Goal: Register for event/course

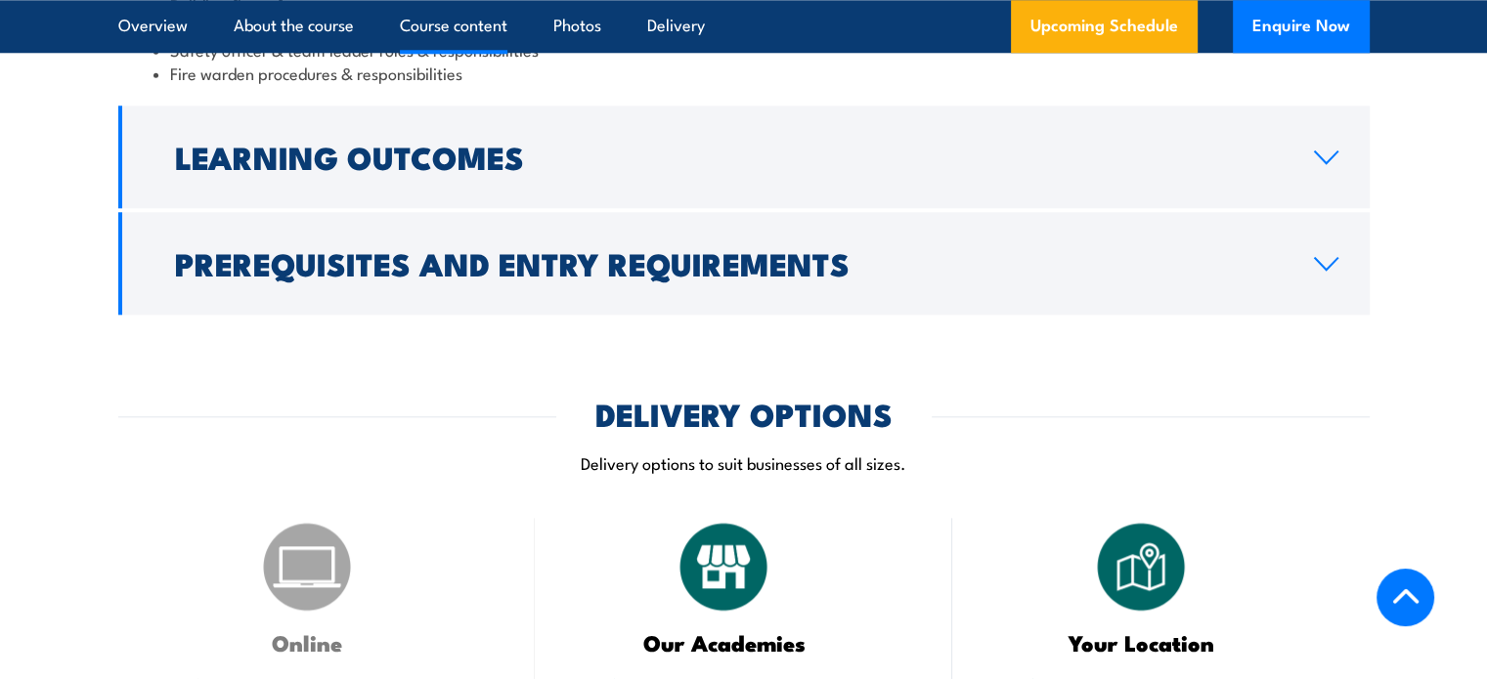
scroll to position [2020, 0]
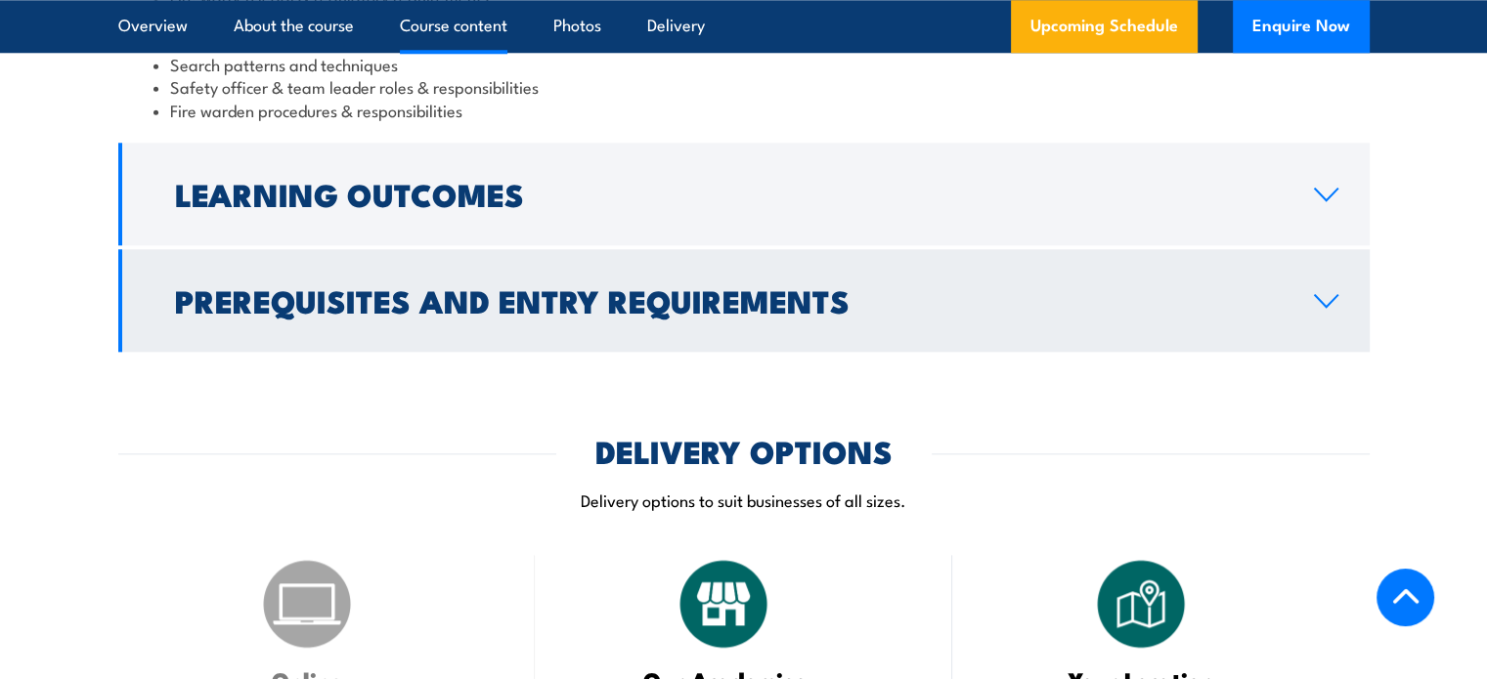
click at [635, 297] on h2 "Prerequisites and Entry Requirements" at bounding box center [729, 299] width 1108 height 27
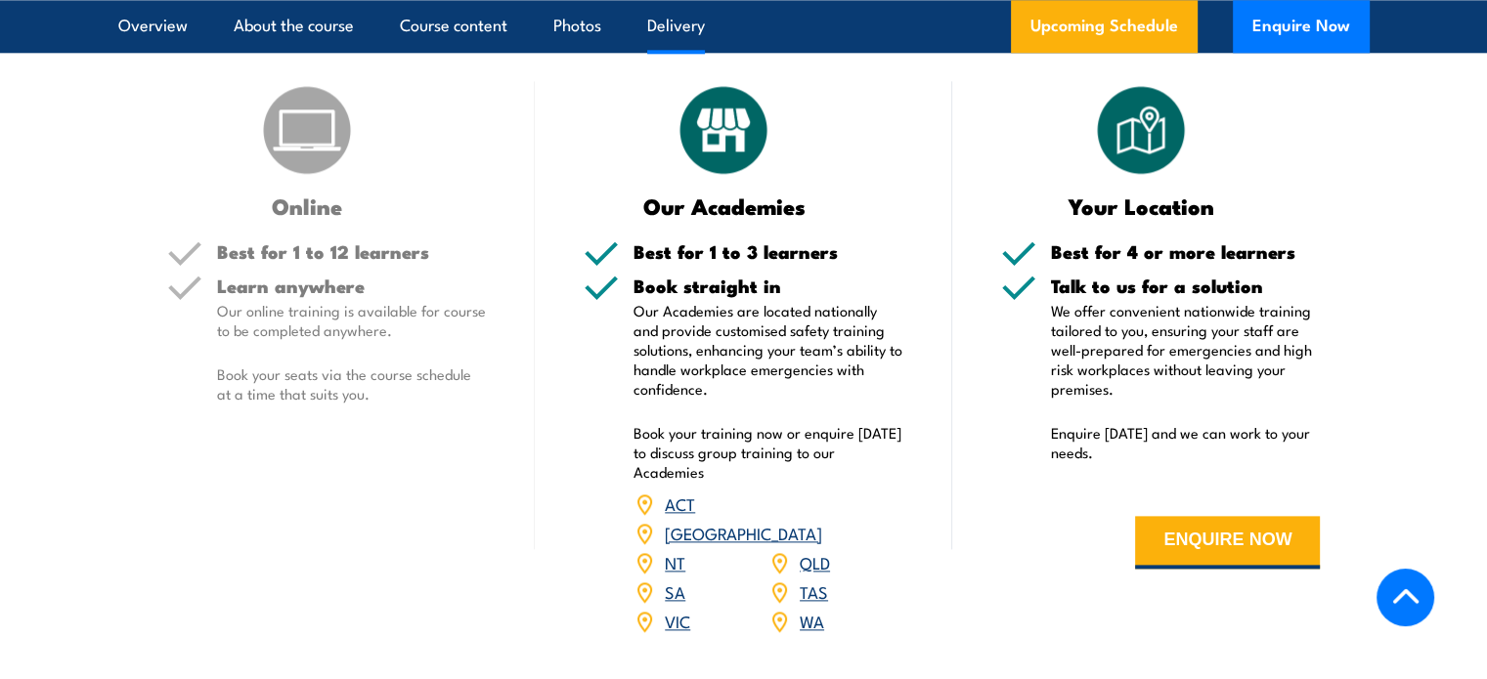
scroll to position [2347, 0]
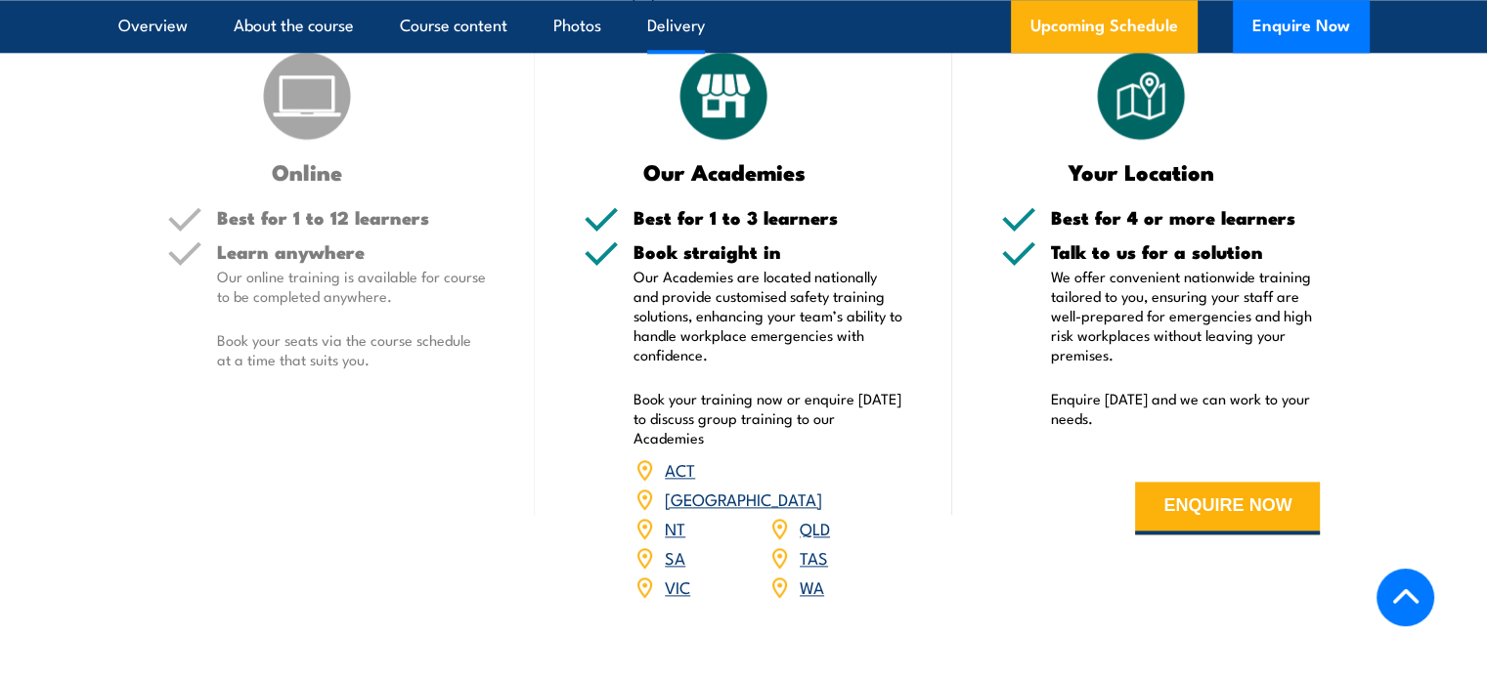
click at [678, 575] on link "VIC" at bounding box center [677, 586] width 25 height 23
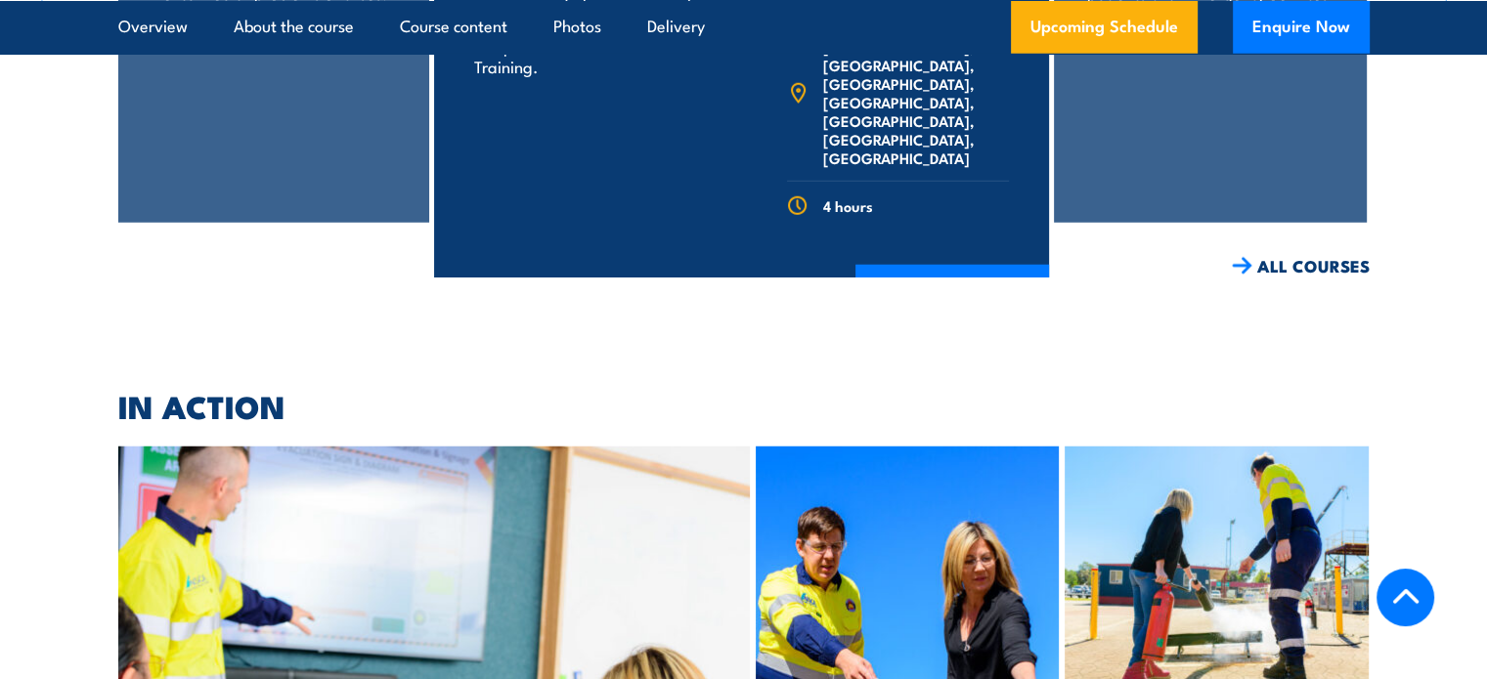
scroll to position [5125, 0]
